Goal: Information Seeking & Learning: Learn about a topic

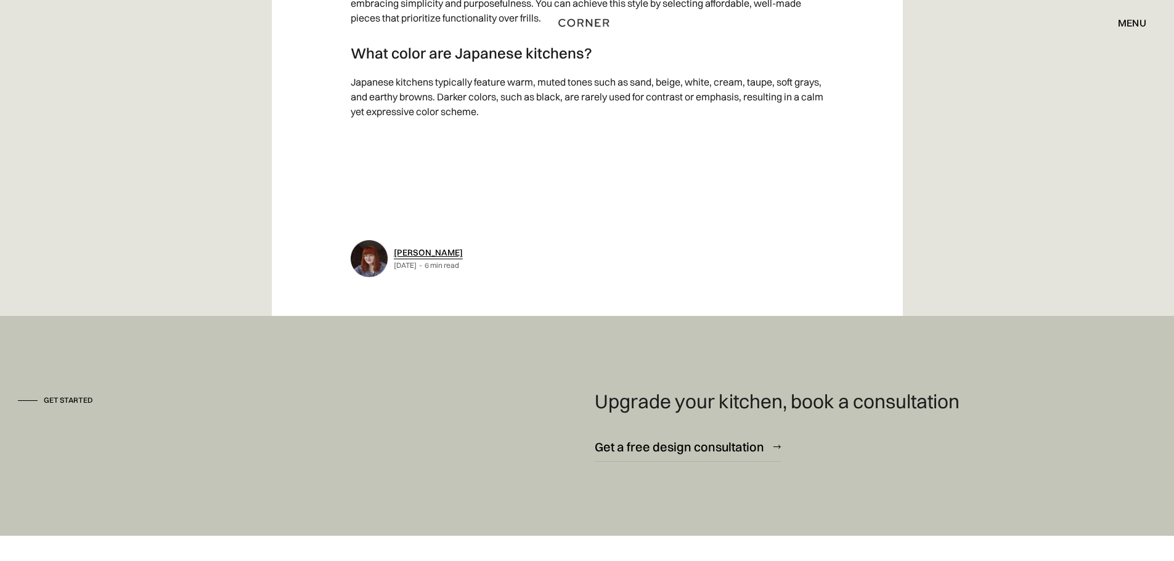
scroll to position [9415, 0]
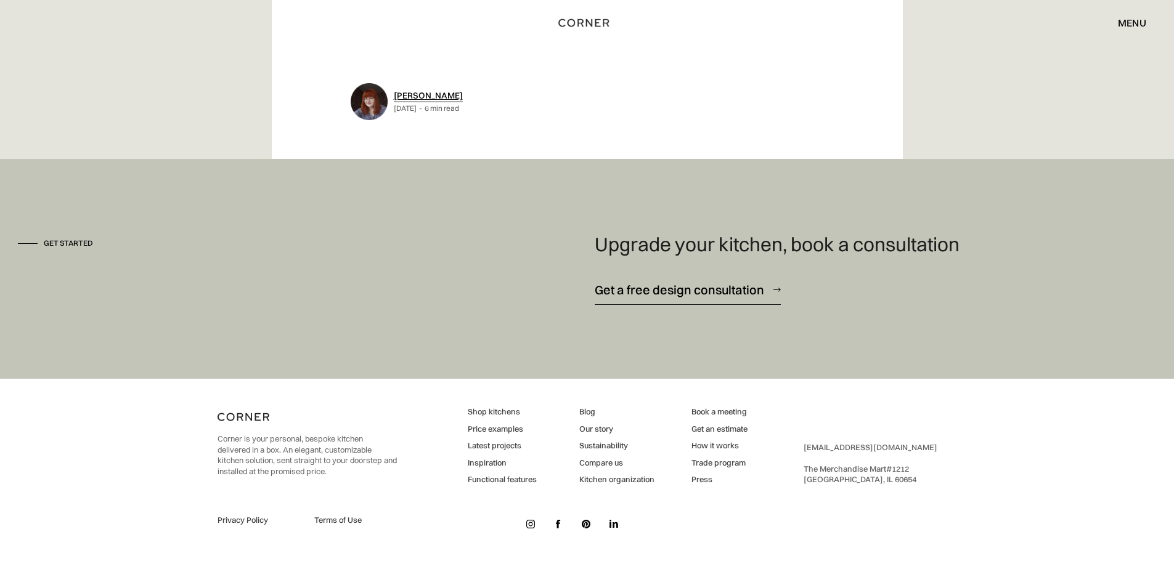
click at [752, 287] on div "Get a free design consultation" at bounding box center [679, 290] width 169 height 17
drag, startPoint x: 511, startPoint y: 430, endPoint x: 508, endPoint y: 382, distance: 48.2
click at [508, 382] on div "Corner is your personal, bespoke kitchen delivered in a box. An elegant, custom…" at bounding box center [586, 470] width 739 height 182
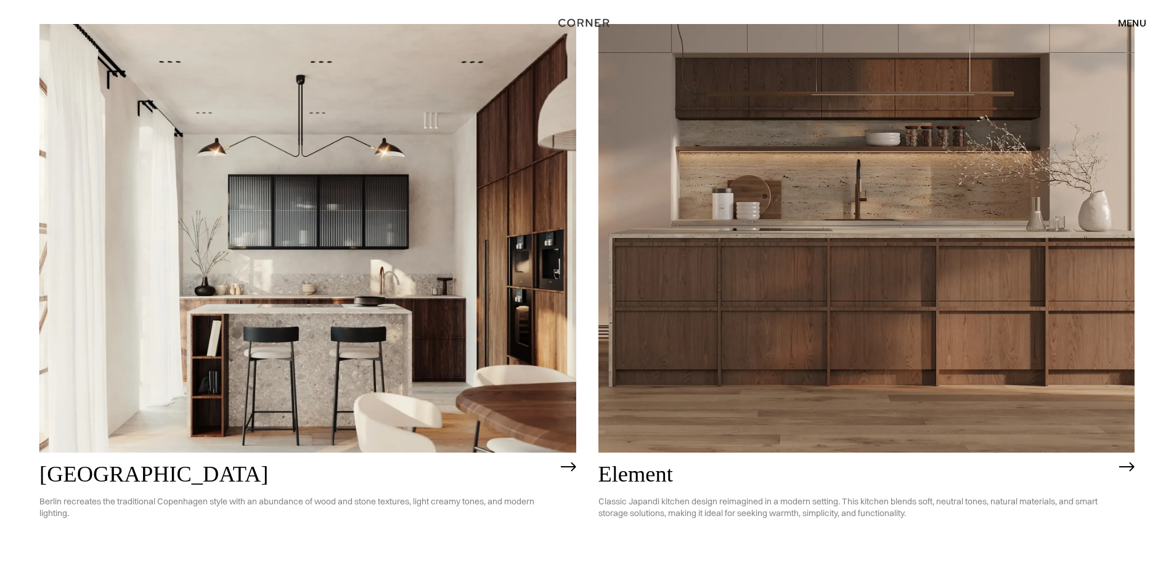
scroll to position [780, 0]
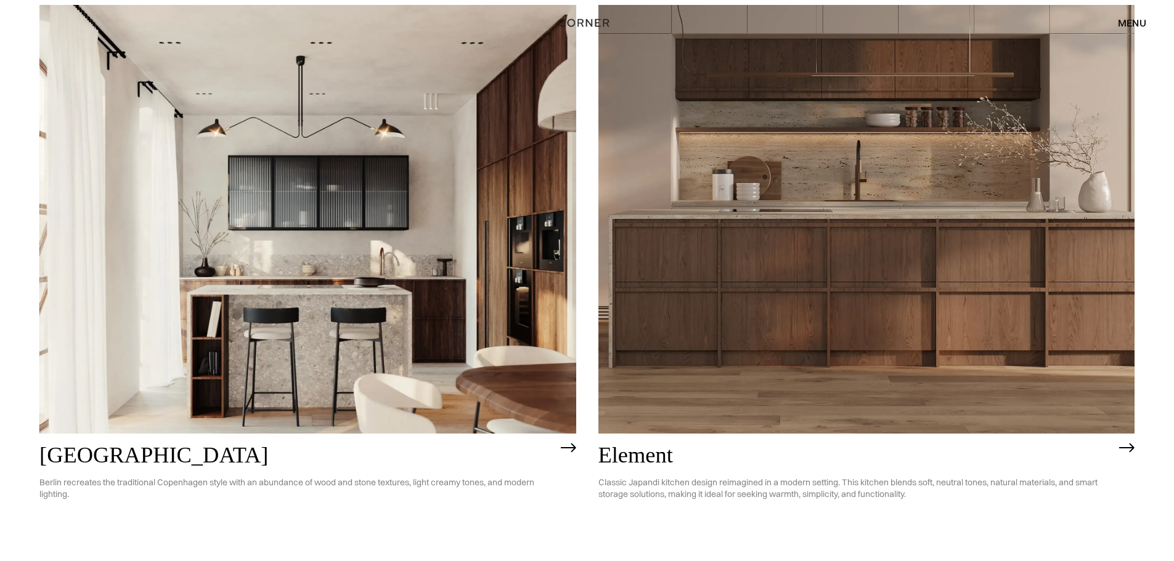
click at [1130, 447] on img at bounding box center [1126, 448] width 15 height 10
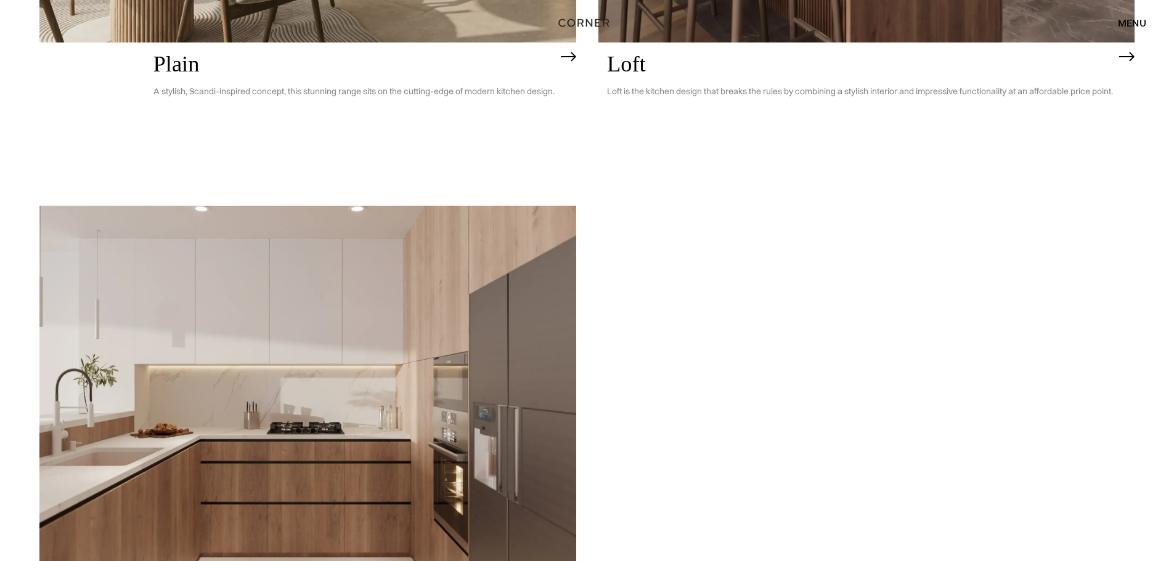
scroll to position [3450, 0]
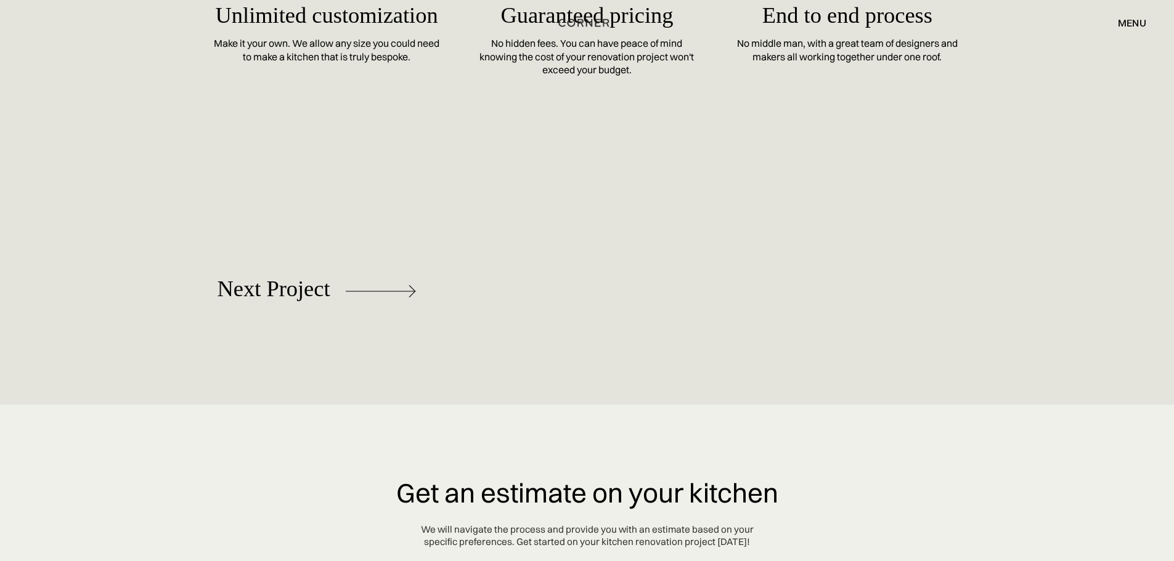
scroll to position [5730, 0]
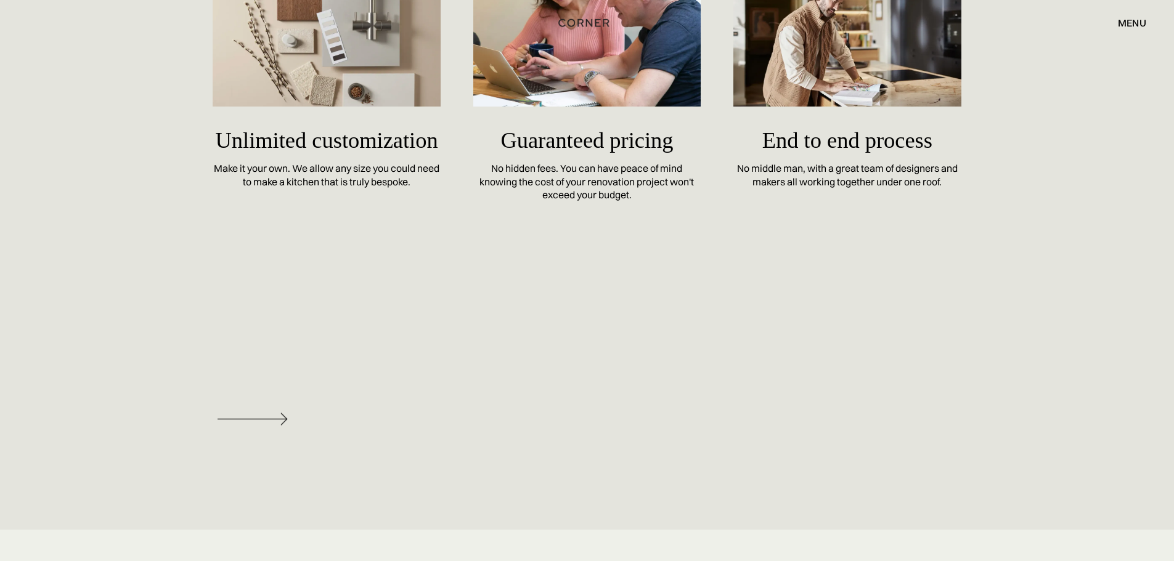
click at [259, 421] on img at bounding box center [252, 419] width 70 height 12
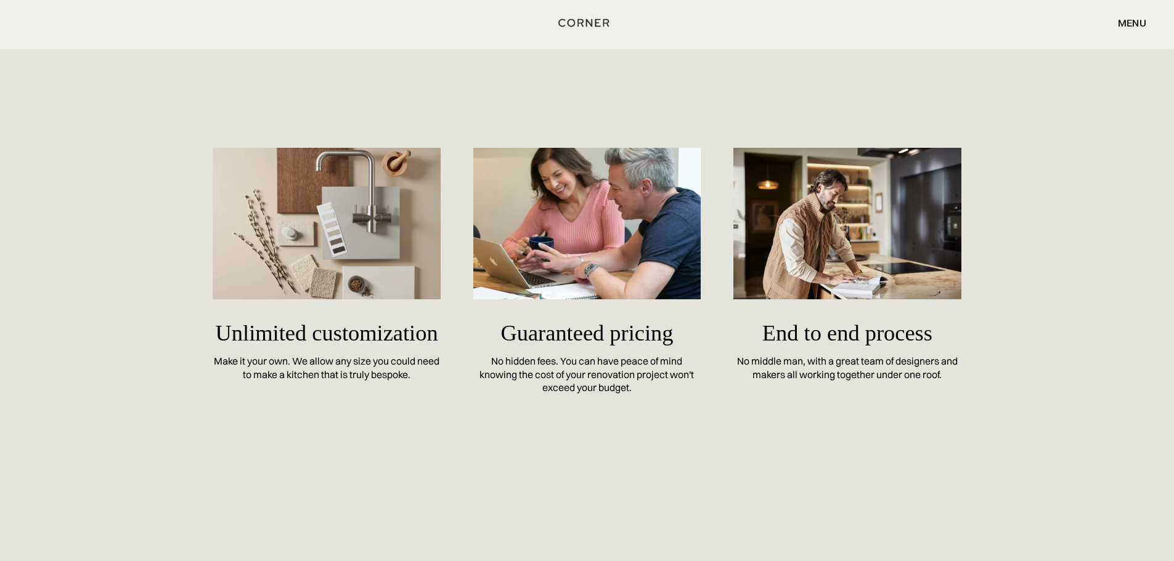
scroll to position [5422, 0]
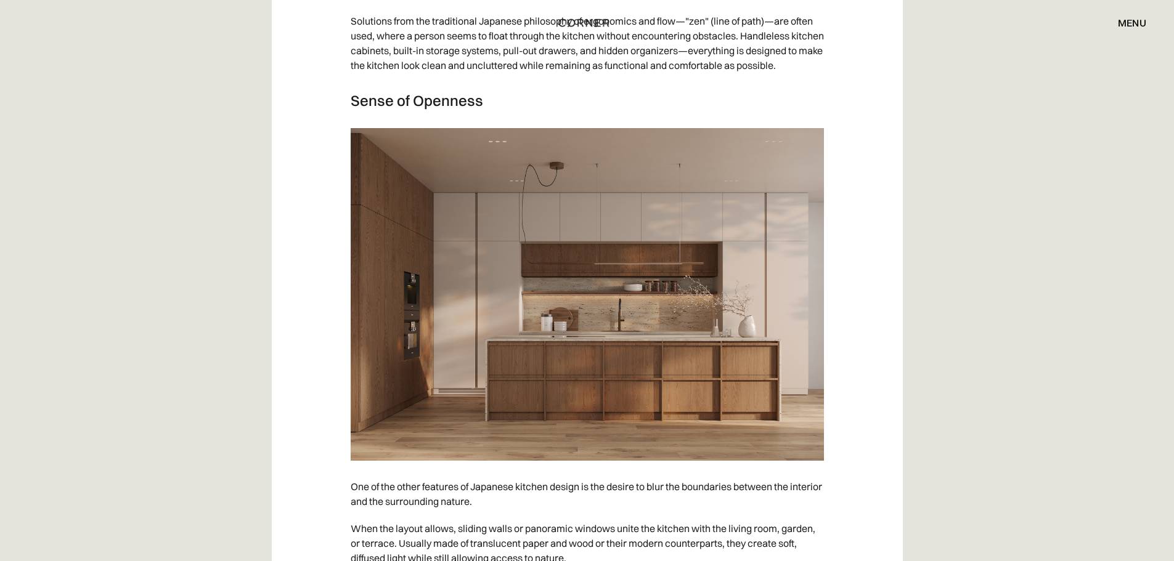
scroll to position [3943, 0]
